Goal: Information Seeking & Learning: Learn about a topic

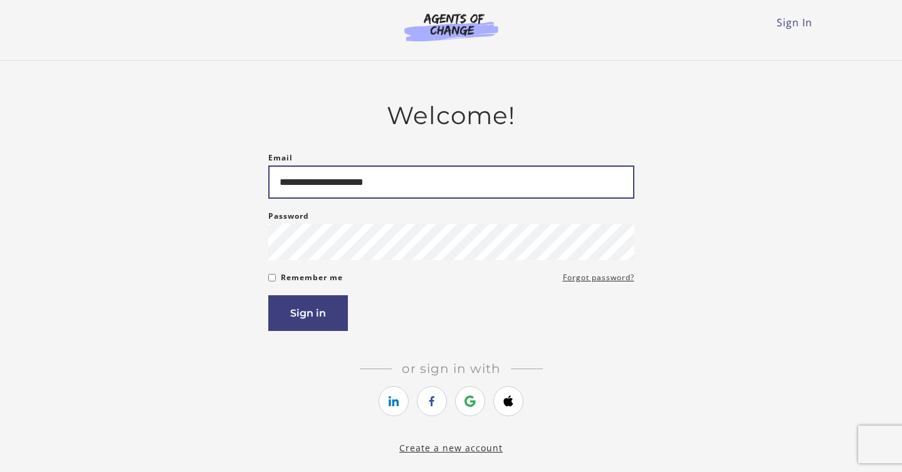
type input "**********"
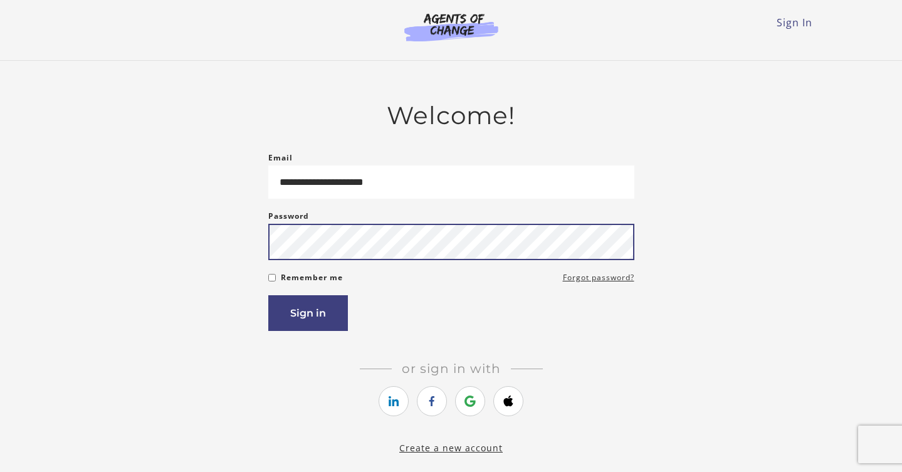
click at [307, 315] on button "Sign in" at bounding box center [308, 313] width 80 height 36
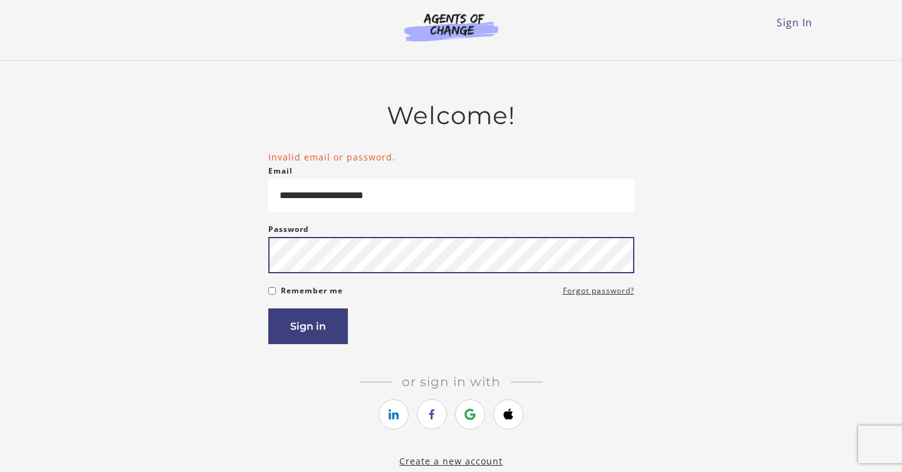
click at [307, 329] on button "Sign in" at bounding box center [308, 327] width 80 height 36
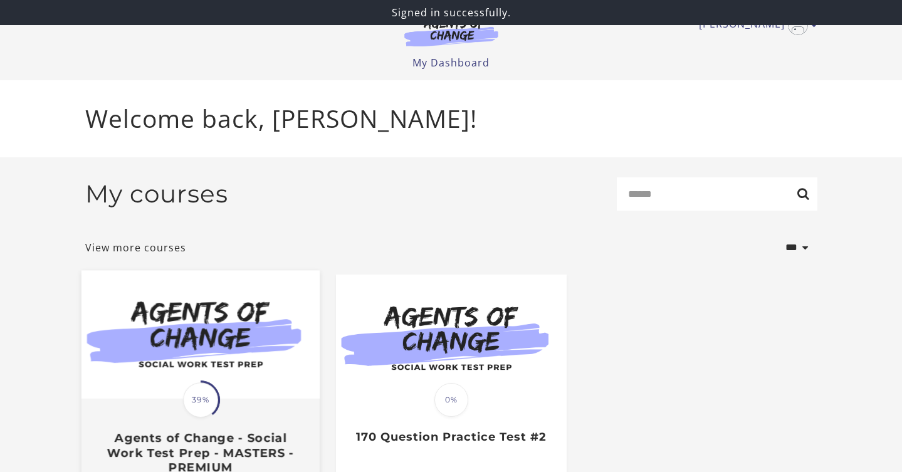
click at [144, 349] on img at bounding box center [200, 334] width 238 height 129
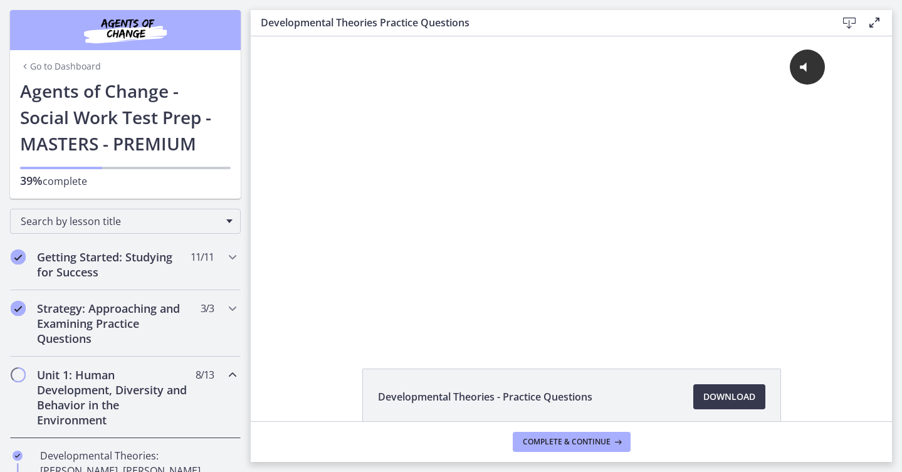
click at [242, 379] on div "Unit 1: Human Development, Diversity and Behavior in the Environment 8 / 13 Com…" at bounding box center [125, 398] width 251 height 82
click at [230, 373] on icon "Chapters" at bounding box center [232, 375] width 15 height 15
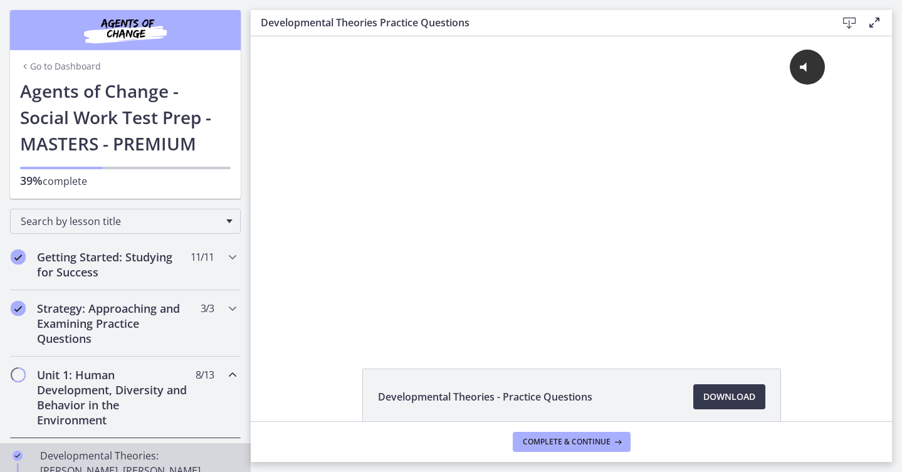
click at [108, 455] on div "Developmental Theories: [PERSON_NAME], [PERSON_NAME], Kohlberg Video · 35 min" at bounding box center [138, 478] width 196 height 60
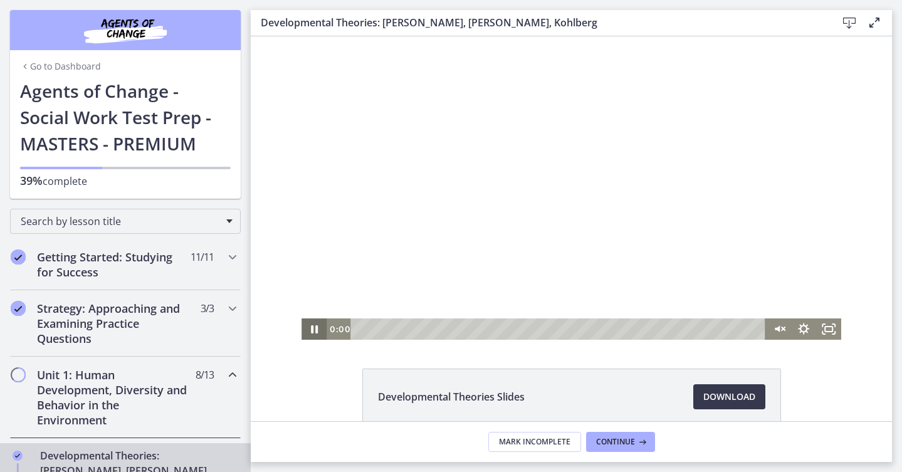
drag, startPoint x: 393, startPoint y: 328, endPoint x: 322, endPoint y: 327, distance: 70.9
click at [322, 327] on div "0:00 0:00" at bounding box center [571, 329] width 539 height 21
click at [317, 329] on icon "Pause" at bounding box center [314, 330] width 8 height 10
click at [317, 329] on icon "Play Video" at bounding box center [316, 329] width 8 height 11
click at [827, 328] on icon "Fullscreen" at bounding box center [829, 330] width 30 height 26
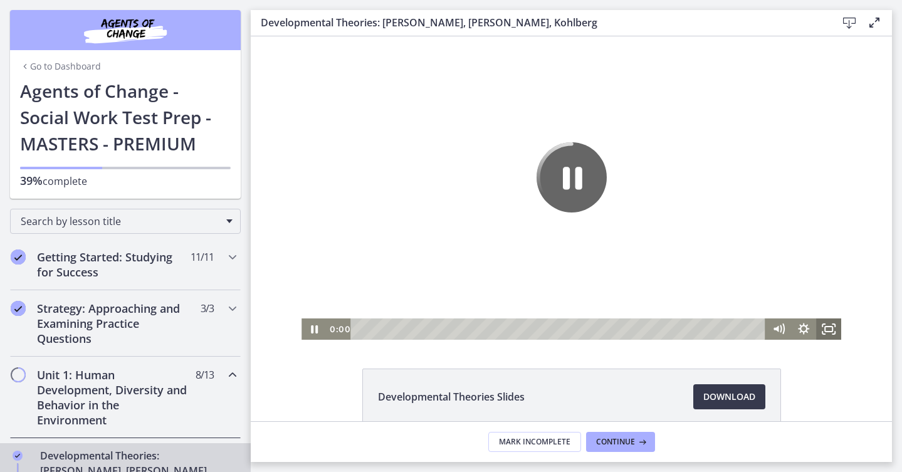
click at [834, 326] on icon "Fullscreen" at bounding box center [829, 329] width 25 height 21
click at [824, 329] on icon "Fullscreen" at bounding box center [829, 330] width 30 height 26
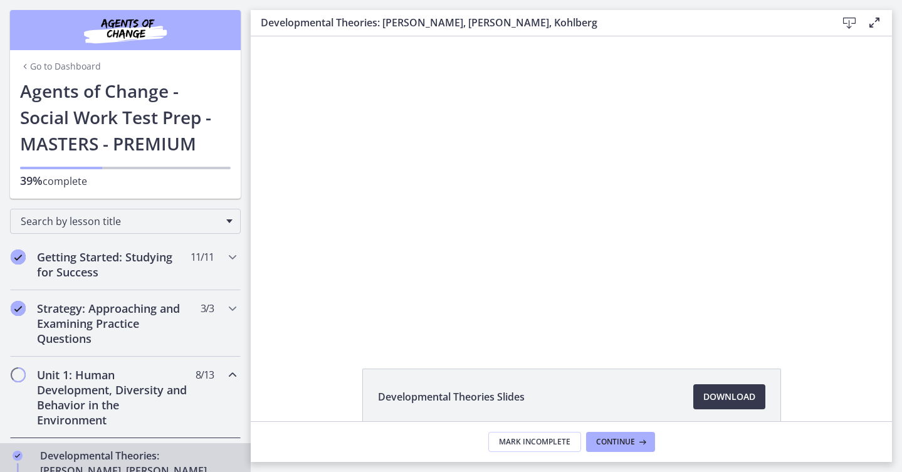
click at [245, 236] on div "Search by lesson title" at bounding box center [125, 219] width 251 height 40
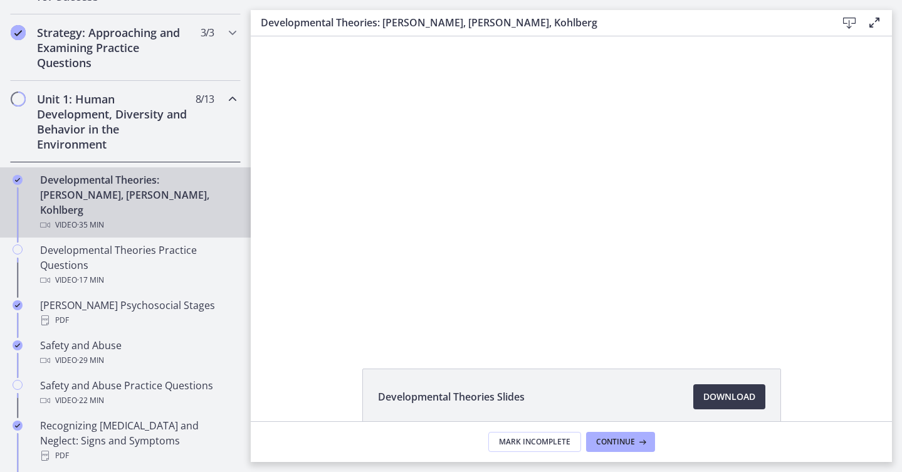
scroll to position [301, 0]
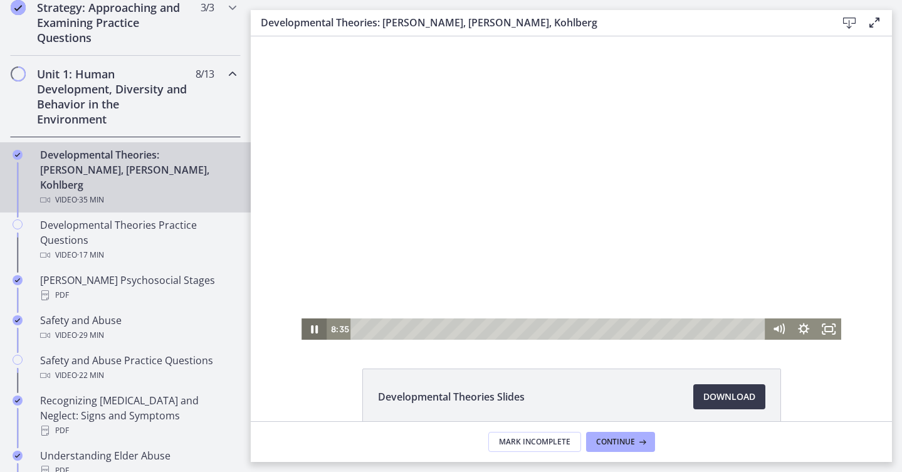
click at [316, 329] on icon "Pause" at bounding box center [314, 329] width 7 height 8
click at [312, 330] on icon "Play Video" at bounding box center [315, 330] width 30 height 26
click at [313, 330] on icon "Pause" at bounding box center [314, 330] width 8 height 10
